Goal: Task Accomplishment & Management: Complete application form

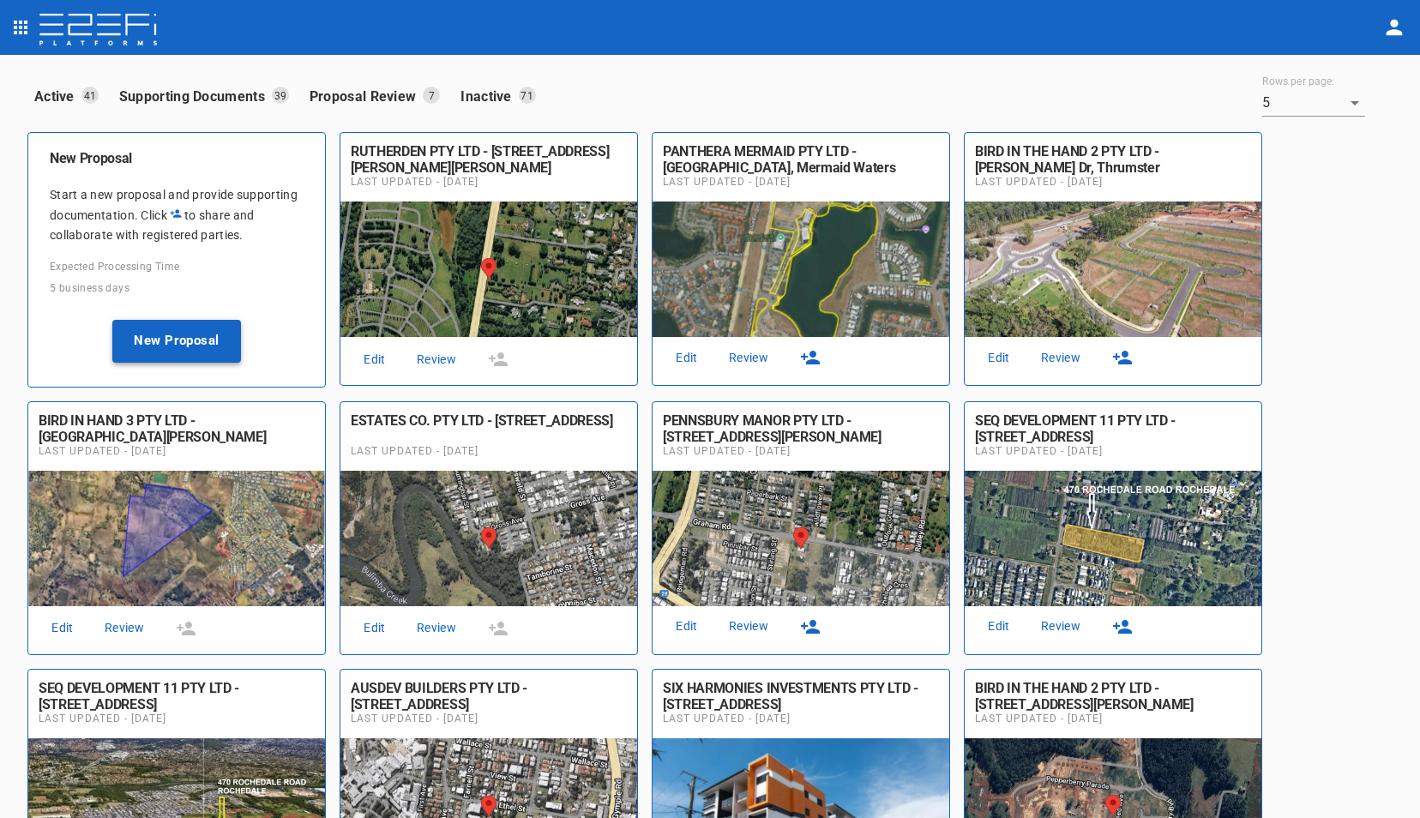
click at [166, 333] on button "New Proposal" at bounding box center [176, 341] width 129 height 43
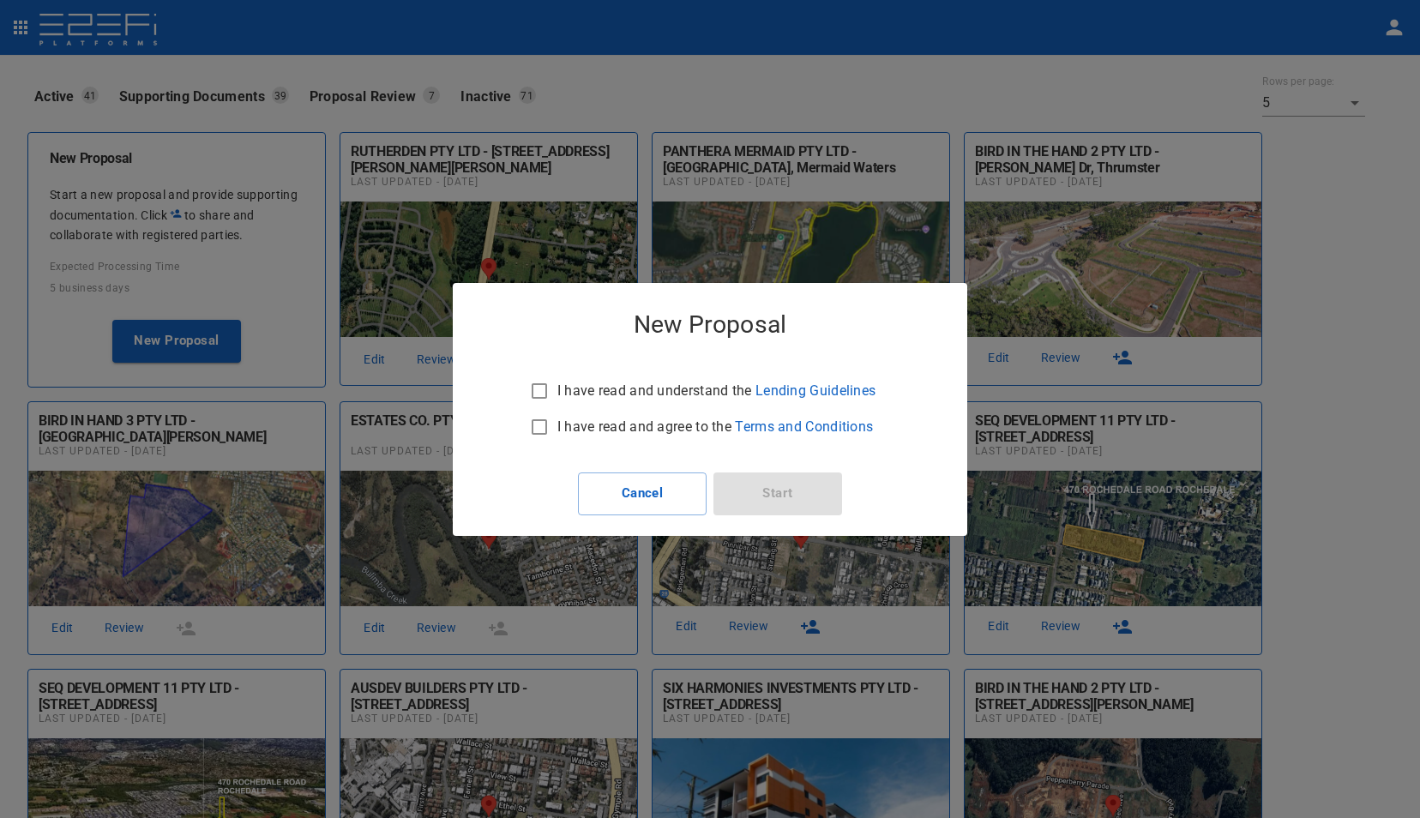
click at [540, 396] on input "I have read and understand the Lending Guidelines" at bounding box center [539, 391] width 36 height 36
checkbox input "true"
click at [538, 423] on input "I have read and agree to the Terms and Conditions" at bounding box center [539, 427] width 36 height 36
checkbox input "true"
click at [772, 483] on button "Start" at bounding box center [777, 493] width 129 height 43
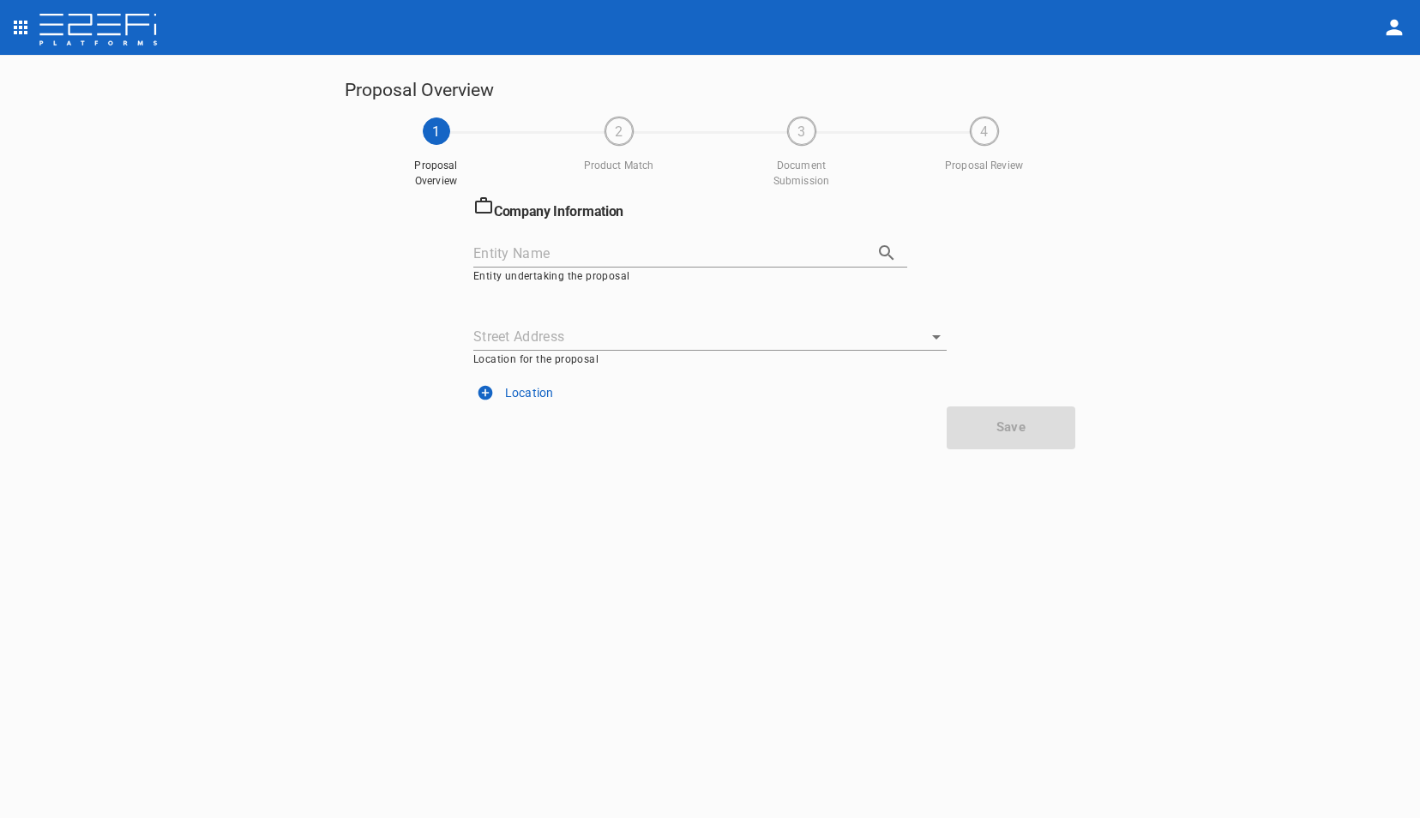
click at [705, 249] on input "Entity Name" at bounding box center [666, 253] width 386 height 27
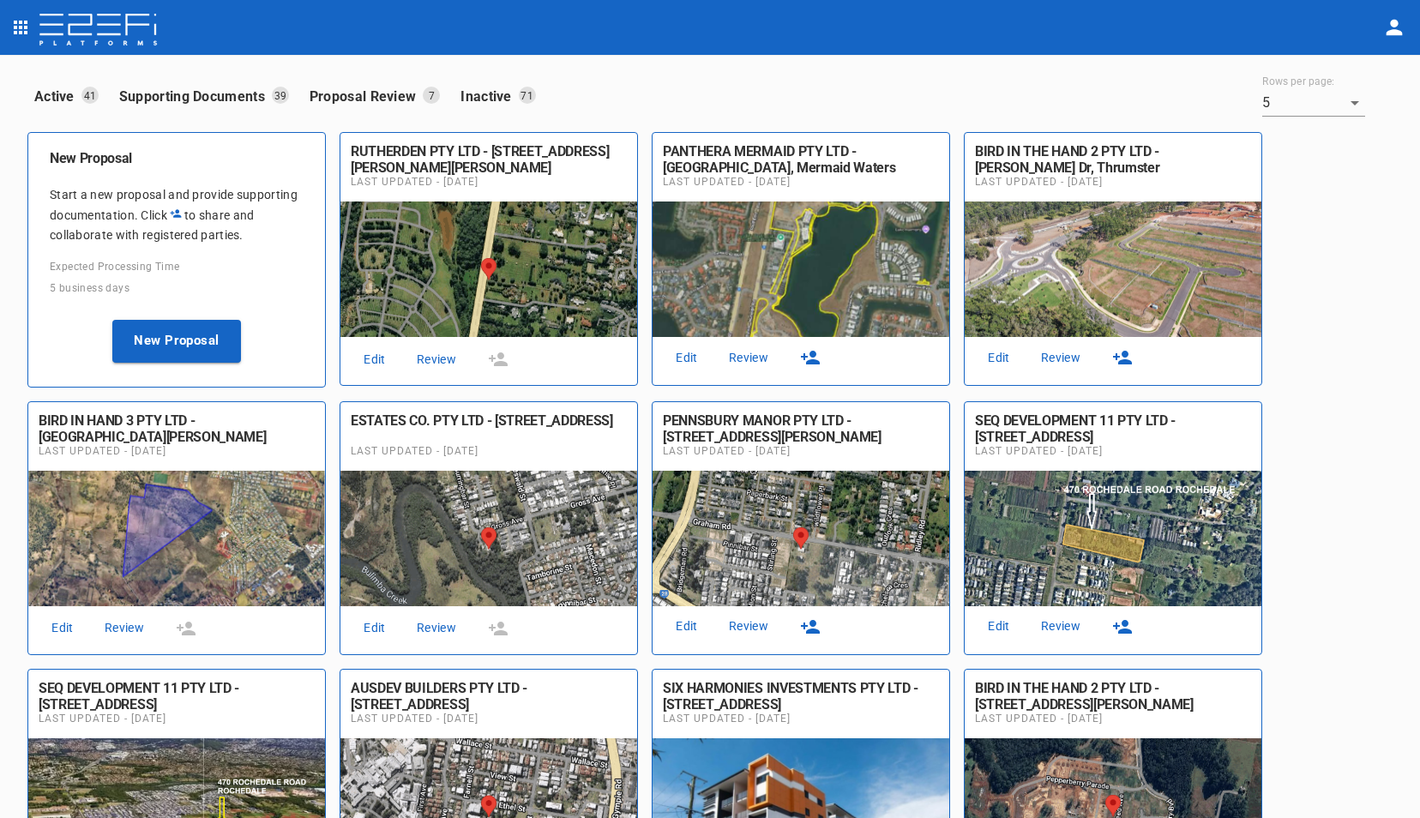
click at [437, 362] on link "Review" at bounding box center [436, 359] width 55 height 23
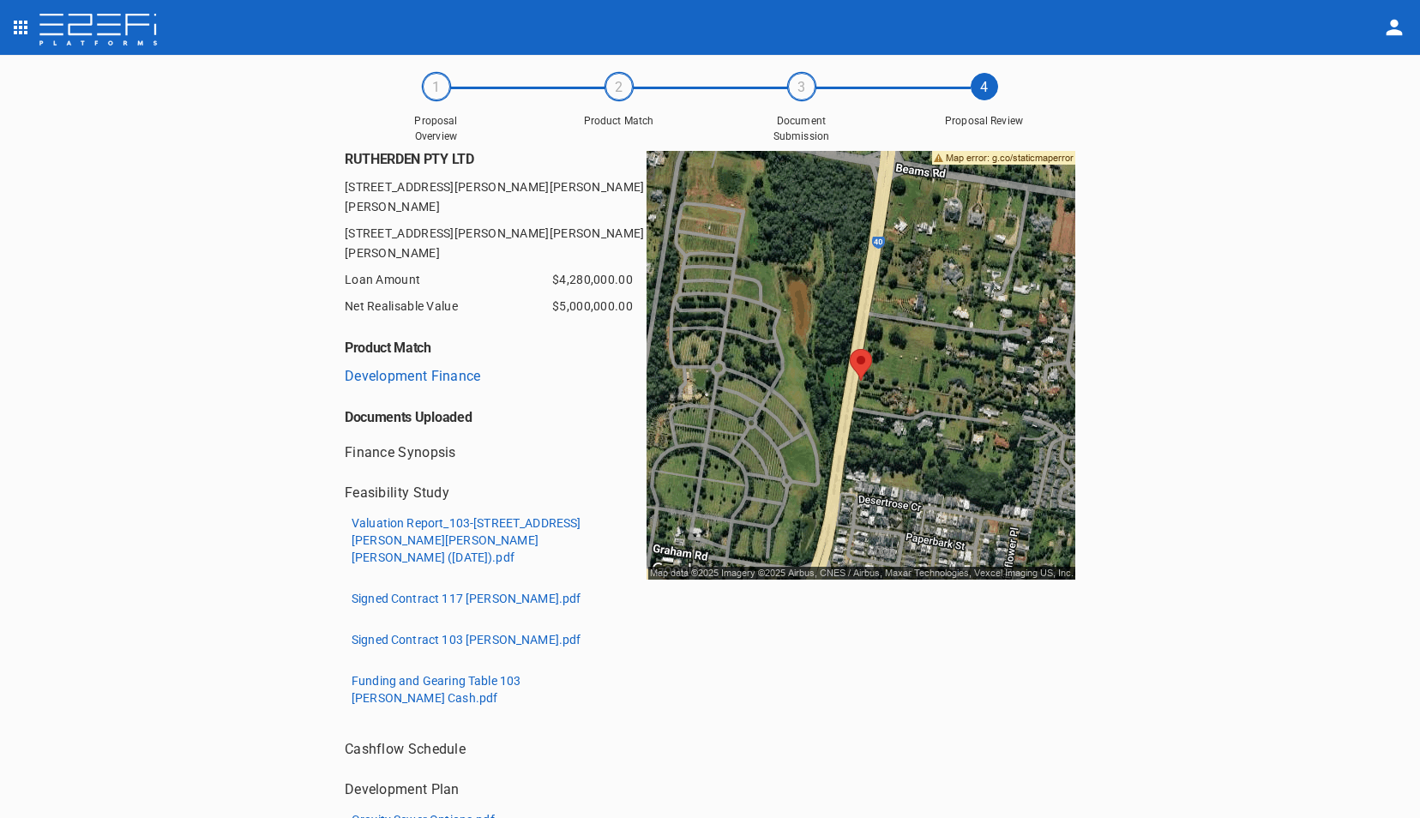
scroll to position [44, 0]
click at [387, 369] on link "Development Finance" at bounding box center [413, 377] width 136 height 16
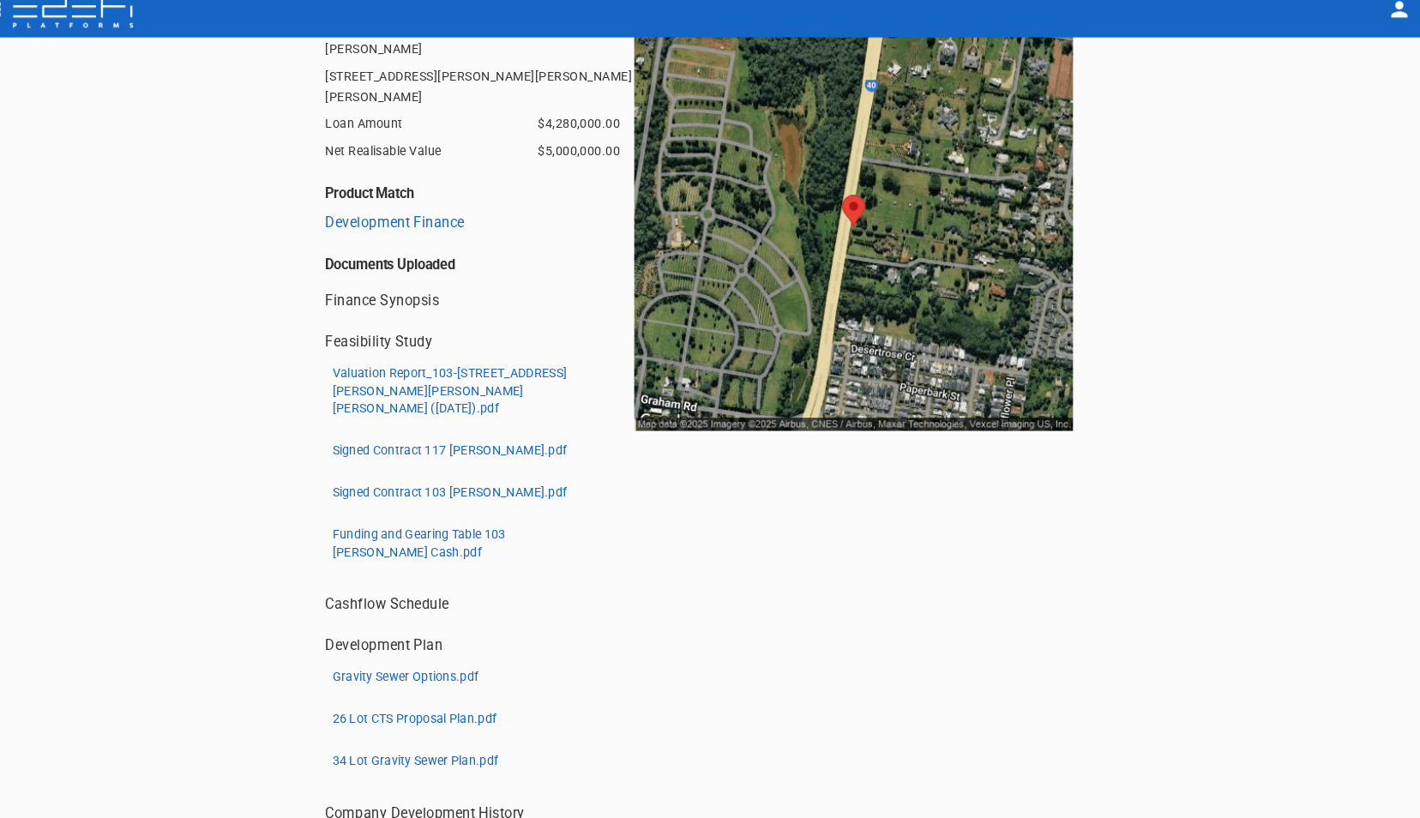
scroll to position [181, 0]
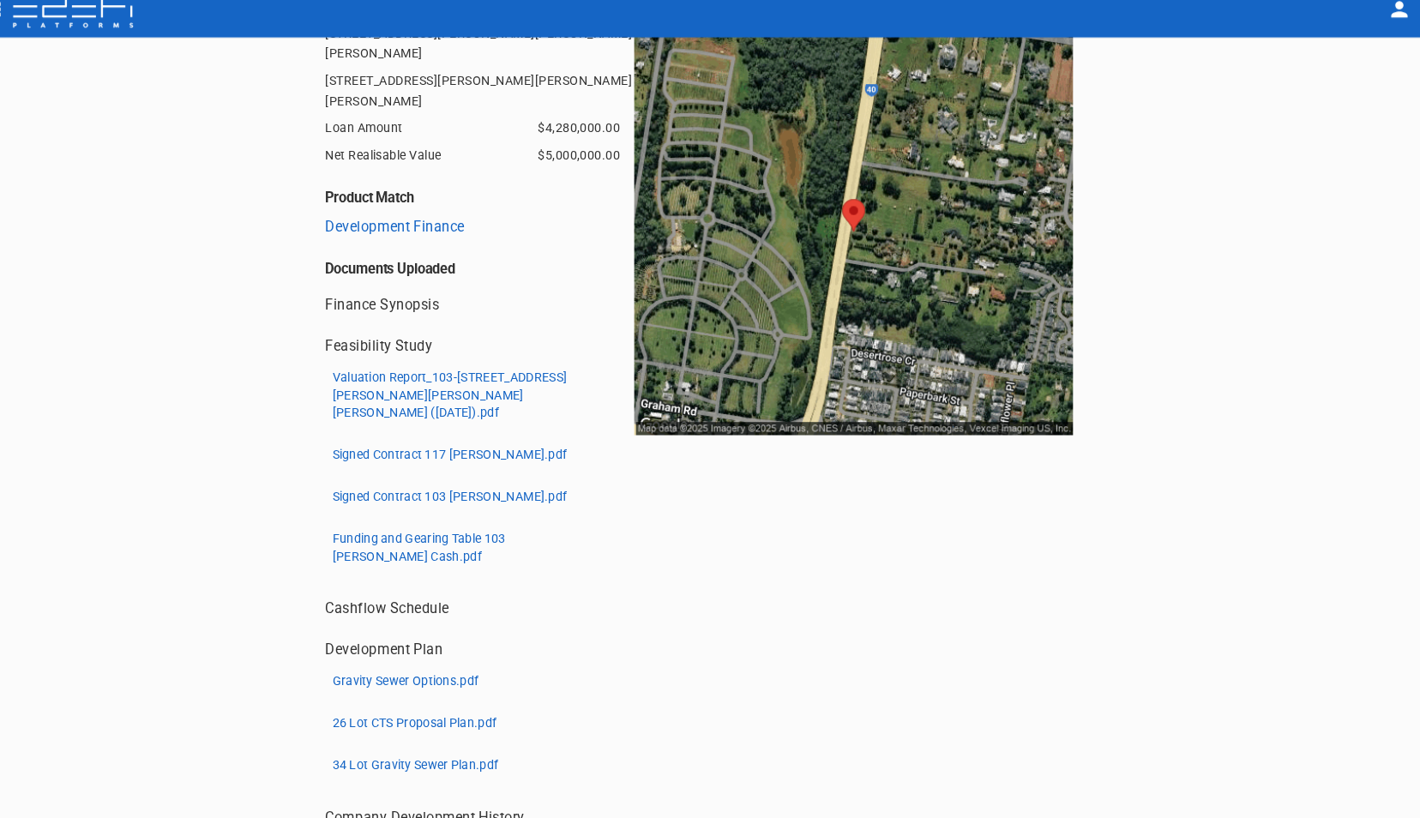
click at [419, 495] on p "Signed Contract 103 [PERSON_NAME].pdf" at bounding box center [466, 503] width 230 height 17
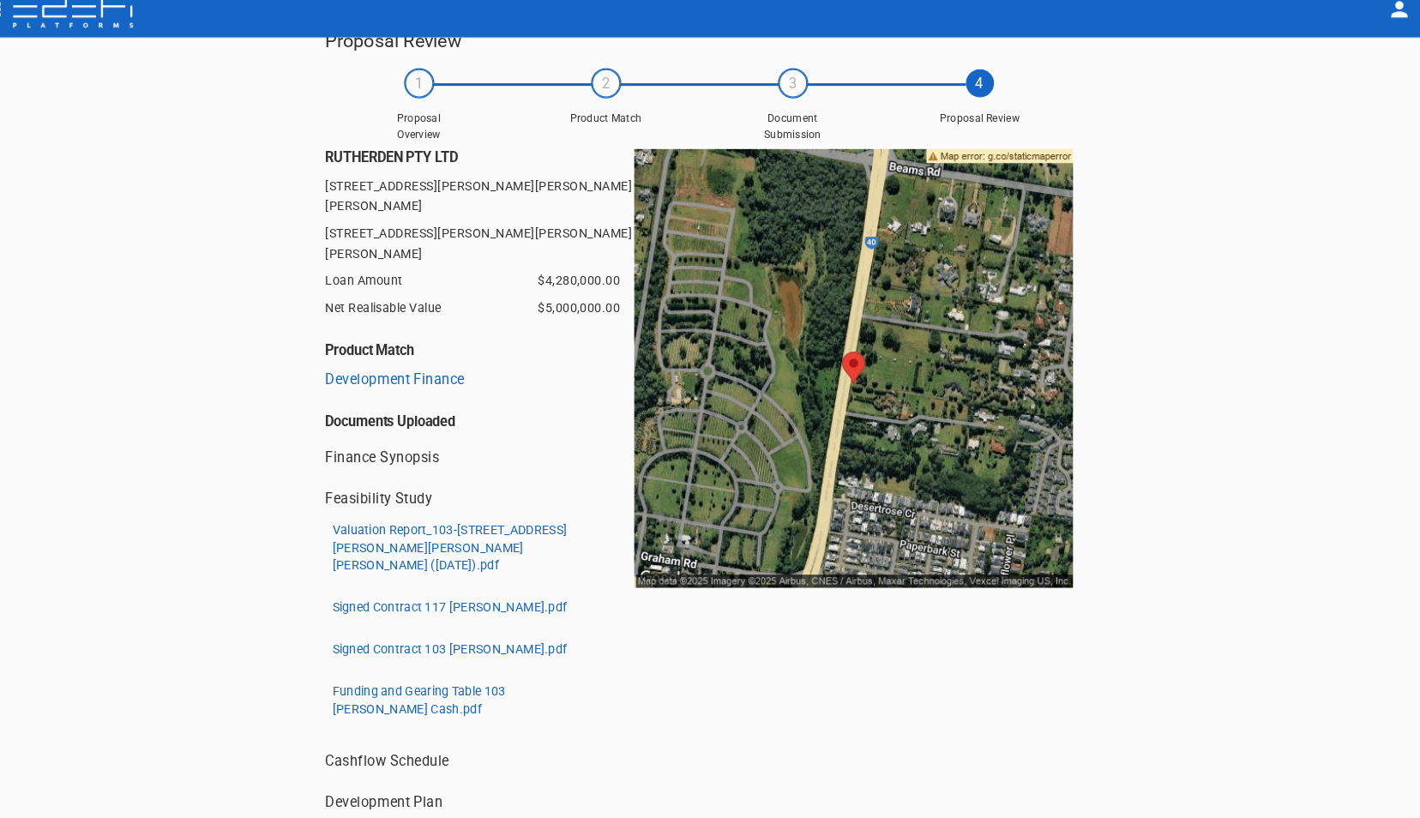
scroll to position [38, 0]
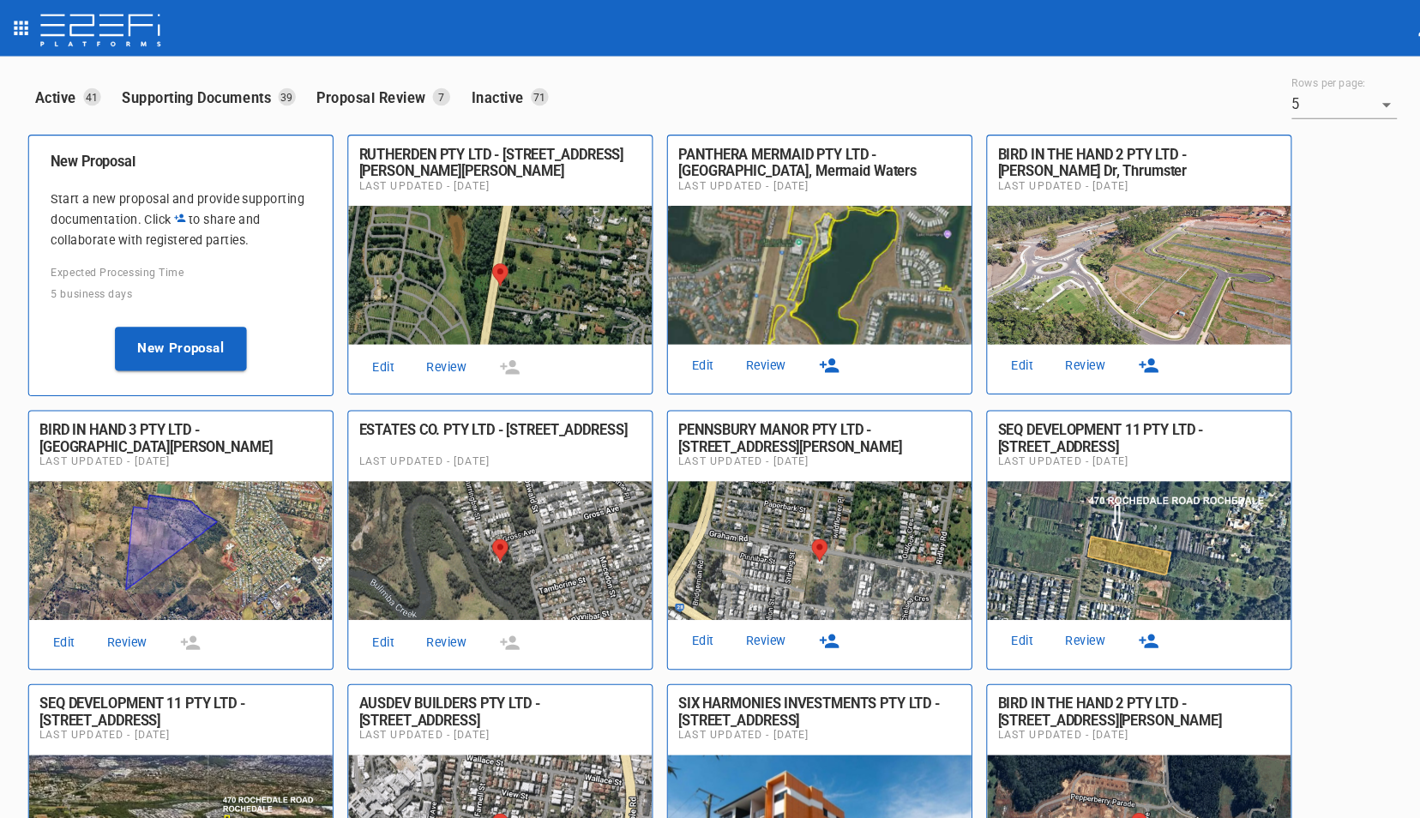
click at [1062, 354] on link "Review" at bounding box center [1060, 357] width 55 height 23
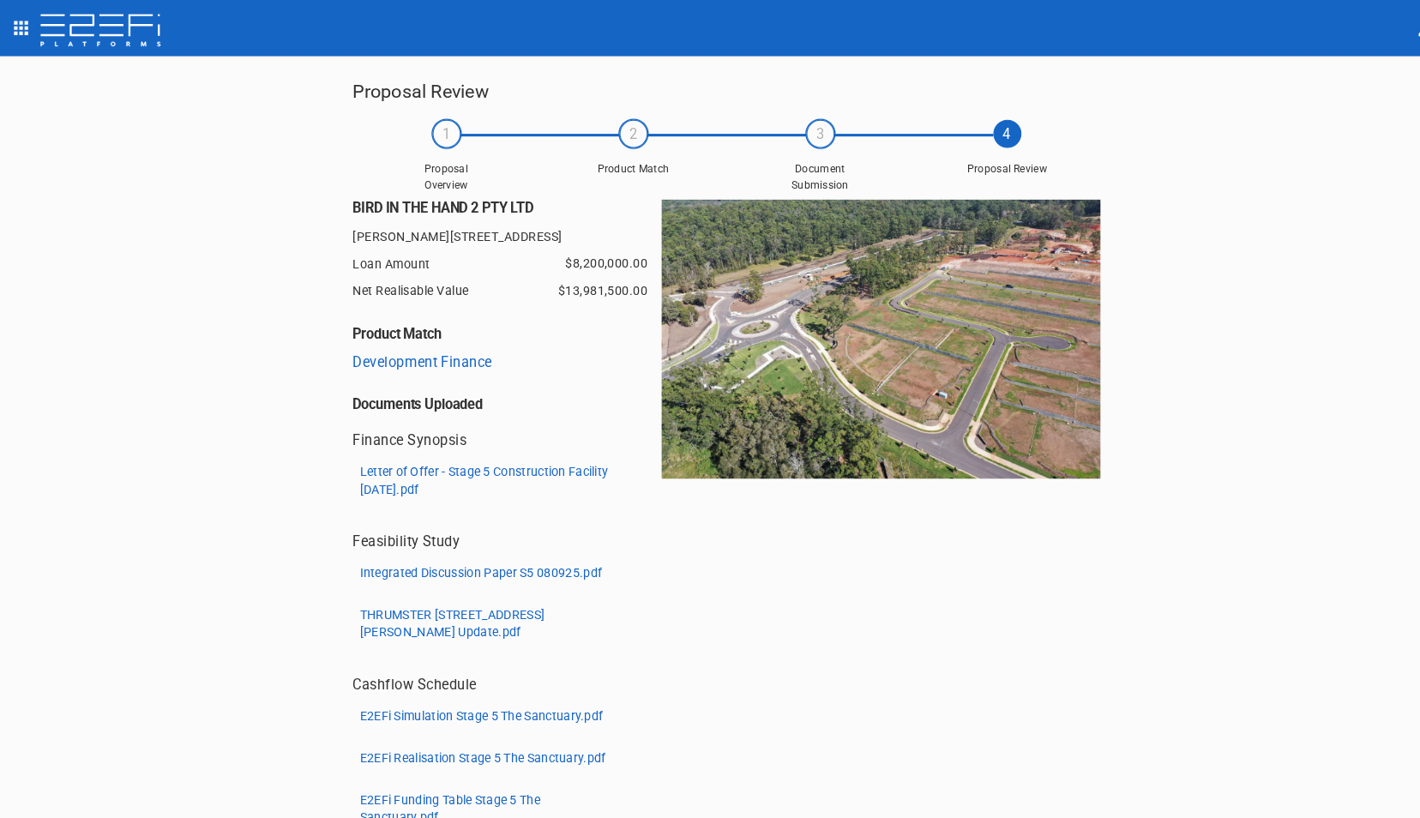
click at [402, 466] on p "Letter of Offer - Stage 5 Construction Facility [DATE].pdf" at bounding box center [479, 470] width 256 height 34
